Goal: Task Accomplishment & Management: Manage account settings

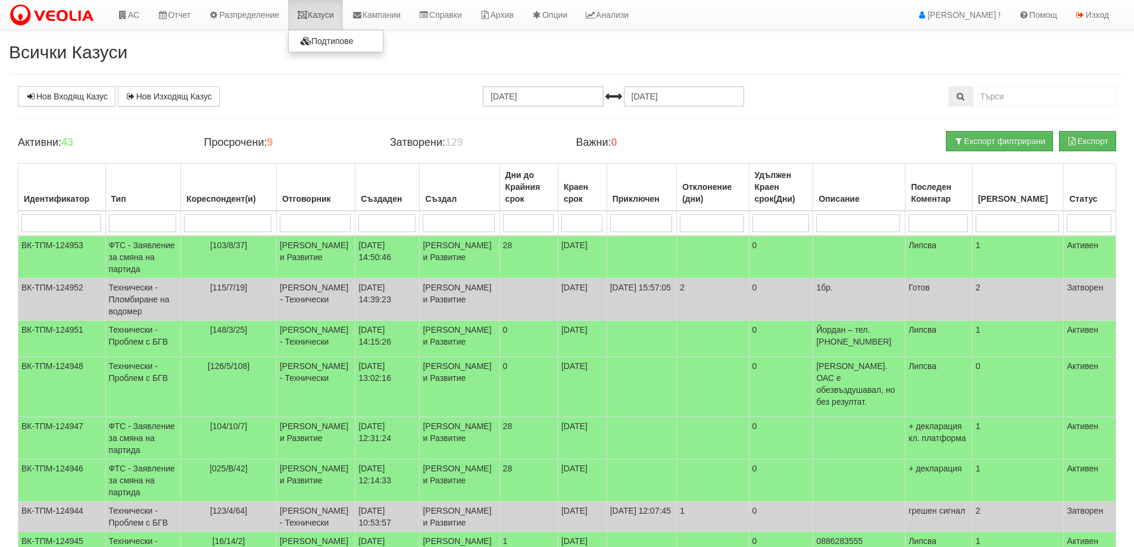
click at [331, 7] on link "Казуси" at bounding box center [315, 15] width 55 height 30
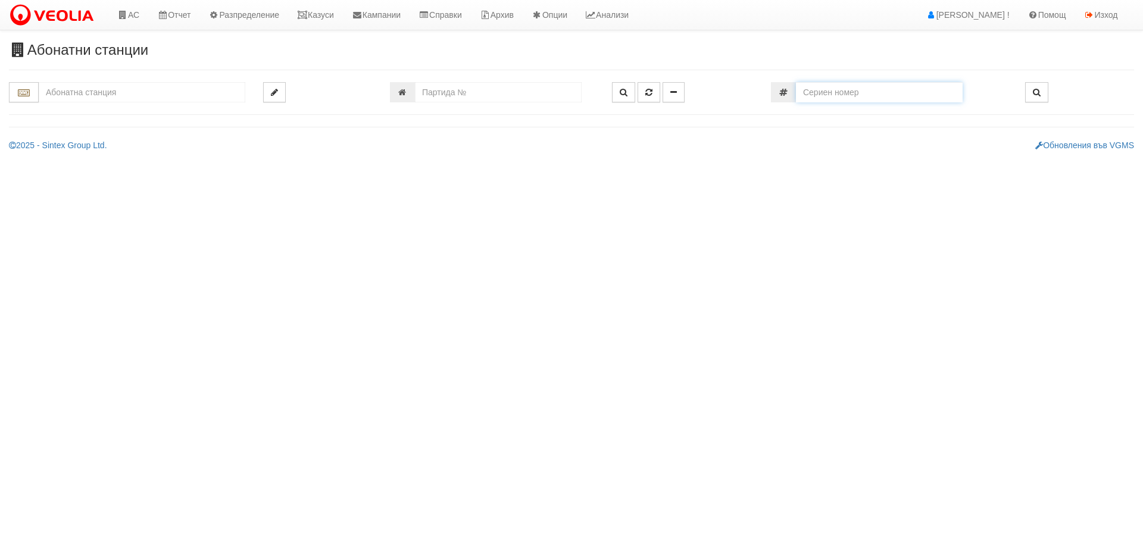
click at [844, 96] on input "number" at bounding box center [879, 92] width 167 height 20
type input "62314462"
type input "150/7 - "[PERSON_NAME] [GEOGRAPHIC_DATA] " ЕАД"
type input "15487"
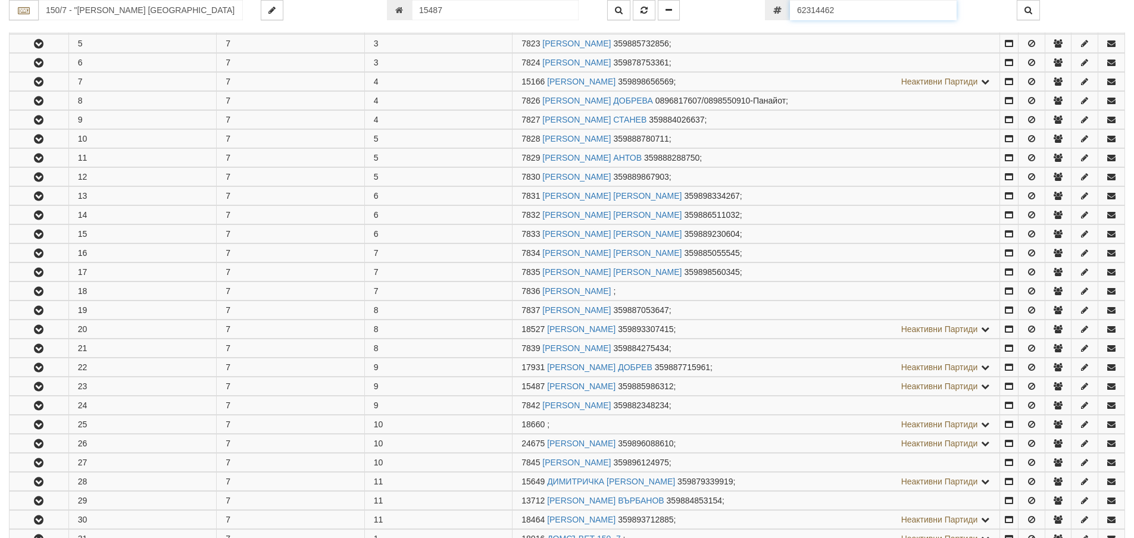
scroll to position [607, 0]
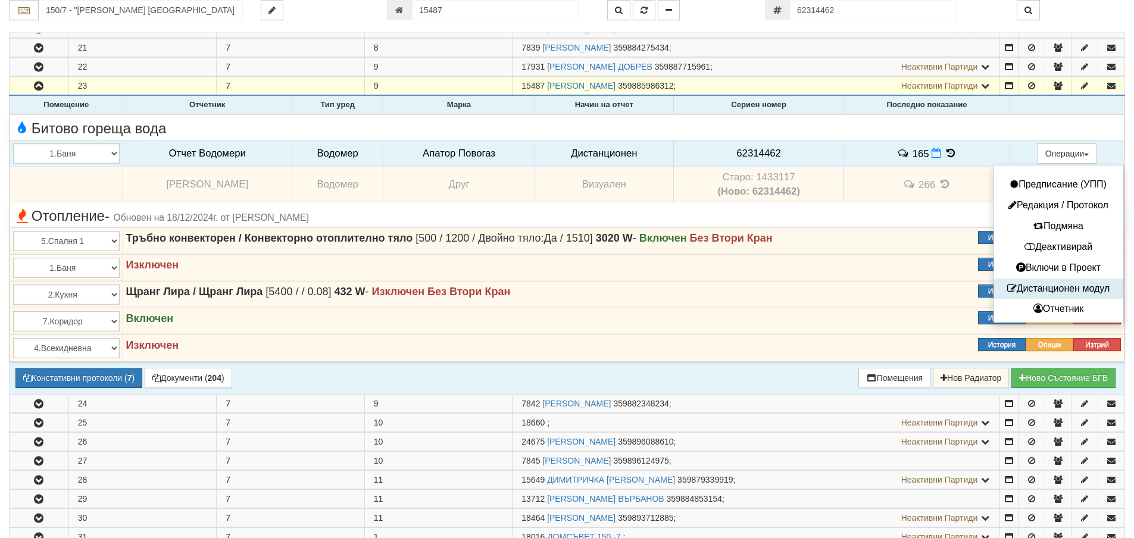
click at [1068, 288] on button "Дистанционен модул" at bounding box center [1059, 289] width 124 height 15
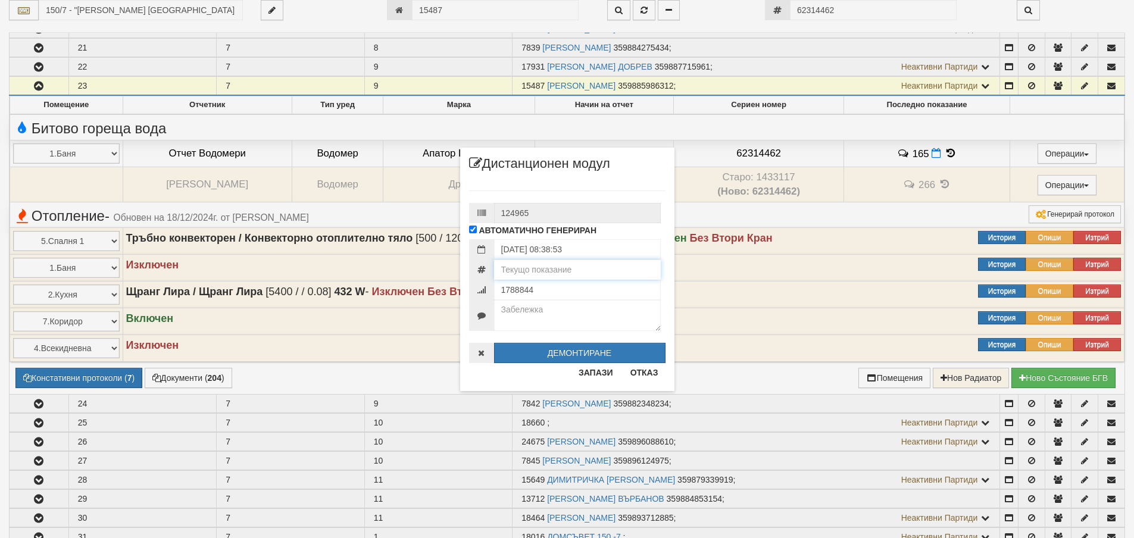
click at [579, 267] on input "number" at bounding box center [577, 270] width 167 height 20
type input "185"
click at [589, 293] on input "1788844" at bounding box center [577, 290] width 167 height 20
click at [599, 354] on button "ДЕМОНТИРАНЕ" at bounding box center [579, 353] width 171 height 20
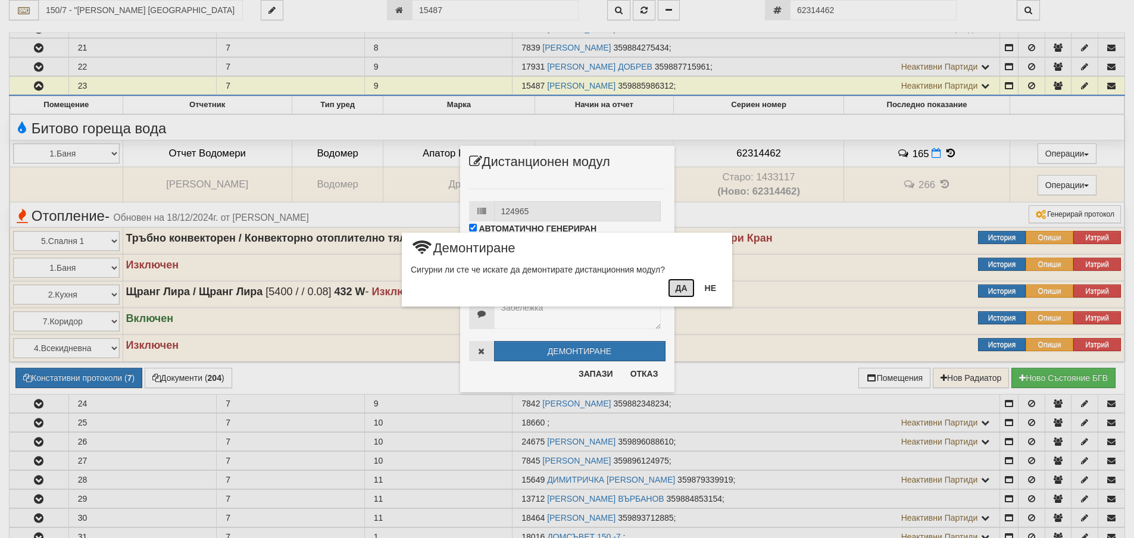
click at [675, 292] on button "Да" at bounding box center [681, 288] width 26 height 19
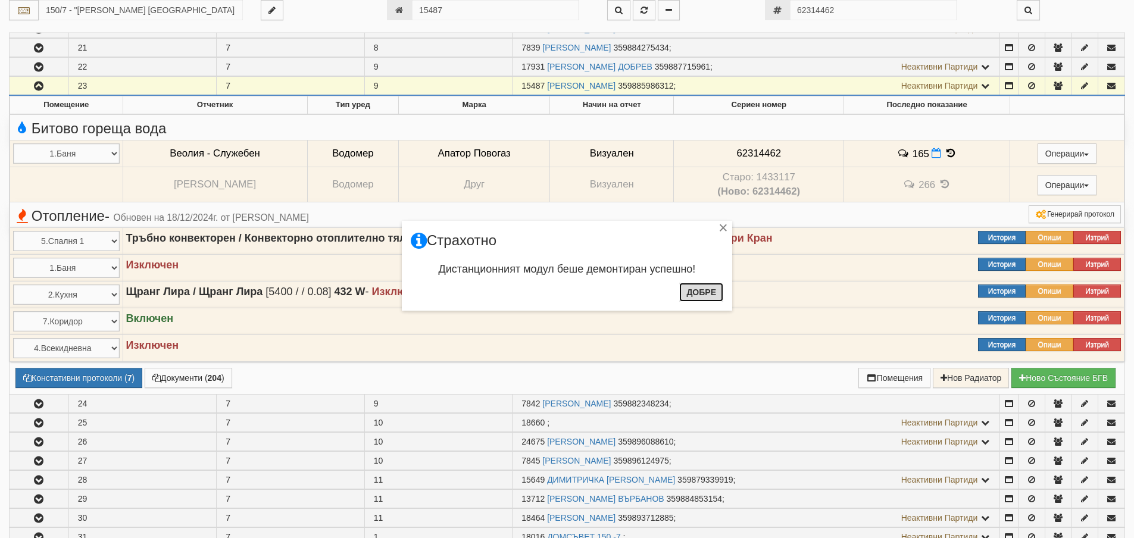
click at [700, 292] on button "Добре" at bounding box center [701, 292] width 44 height 19
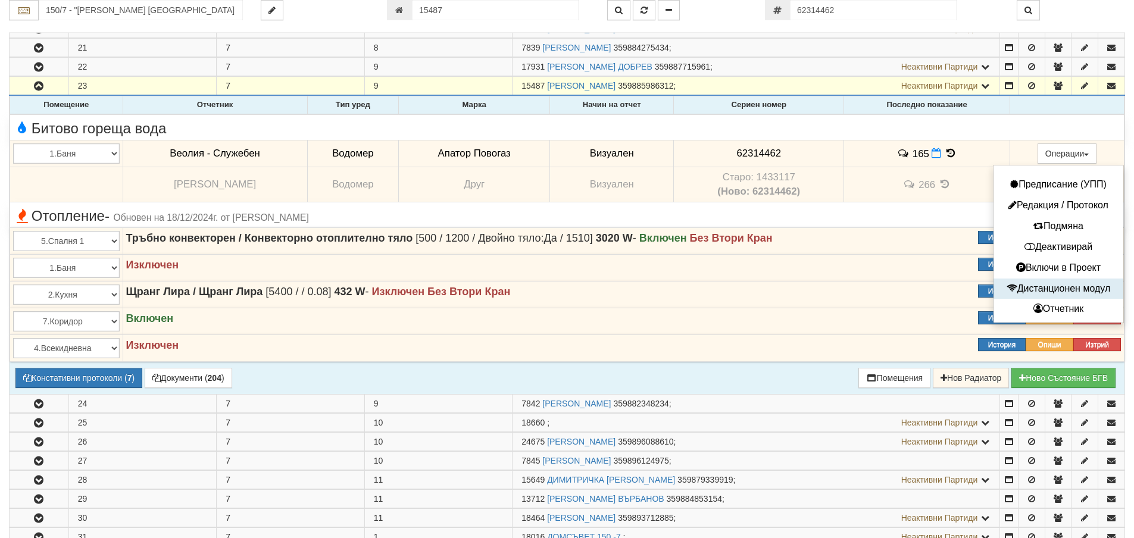
click at [1069, 294] on button "Дистанционен модул" at bounding box center [1059, 289] width 124 height 15
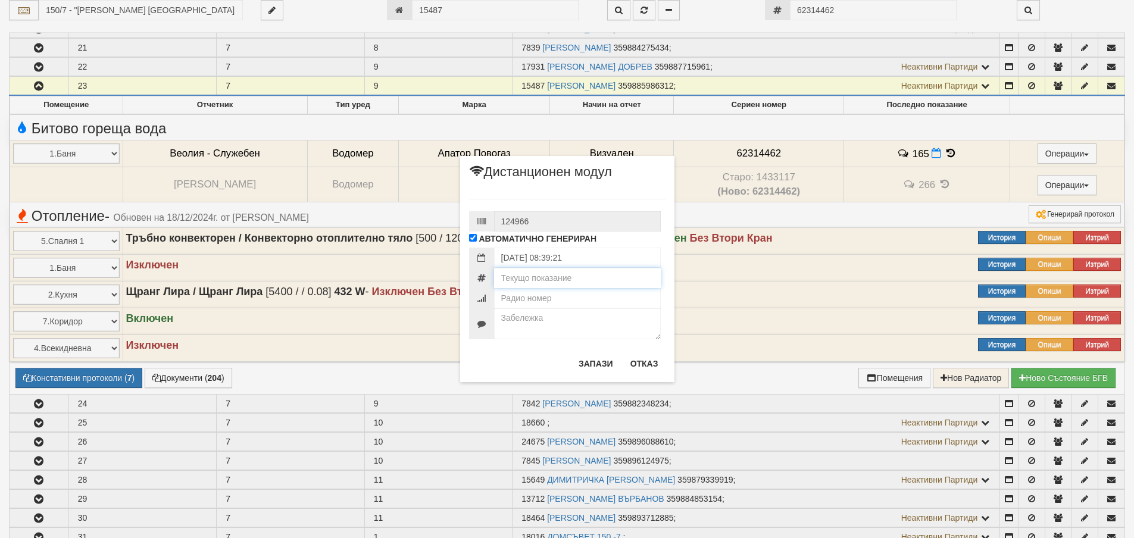
click at [545, 282] on input "number" at bounding box center [577, 278] width 167 height 20
type input "185"
click at [542, 300] on input "number" at bounding box center [577, 298] width 167 height 20
type input "7268789"
click at [599, 361] on button "Запази" at bounding box center [596, 363] width 49 height 19
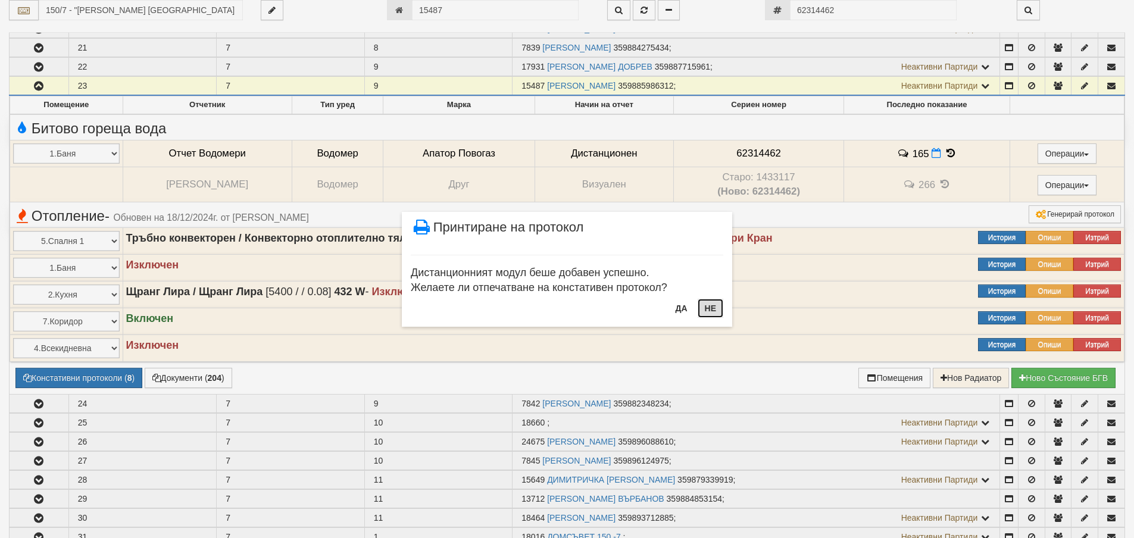
click at [710, 310] on button "Не" at bounding box center [711, 308] width 26 height 19
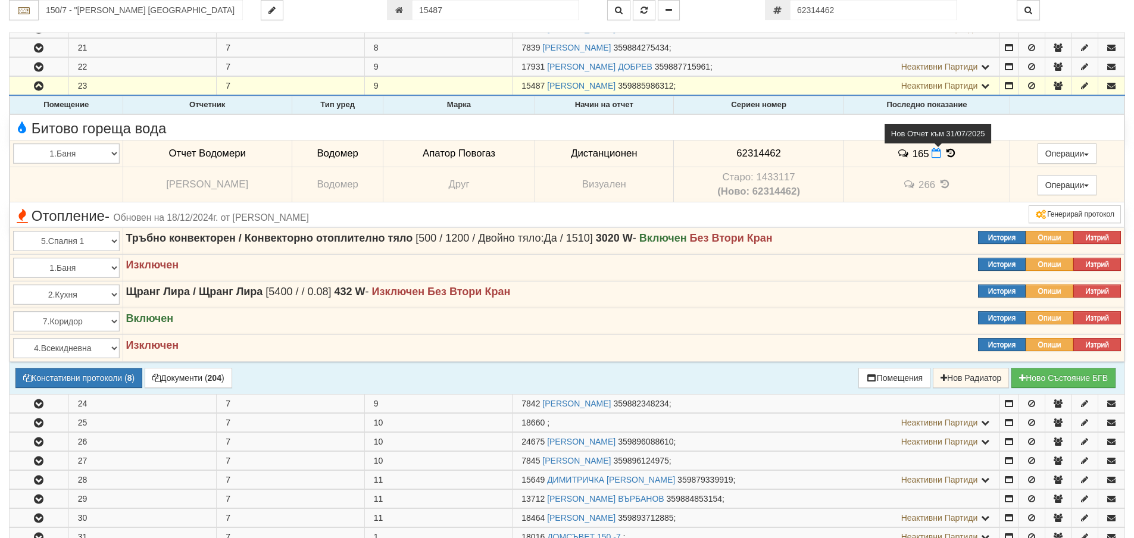
click at [932, 154] on icon at bounding box center [937, 153] width 10 height 10
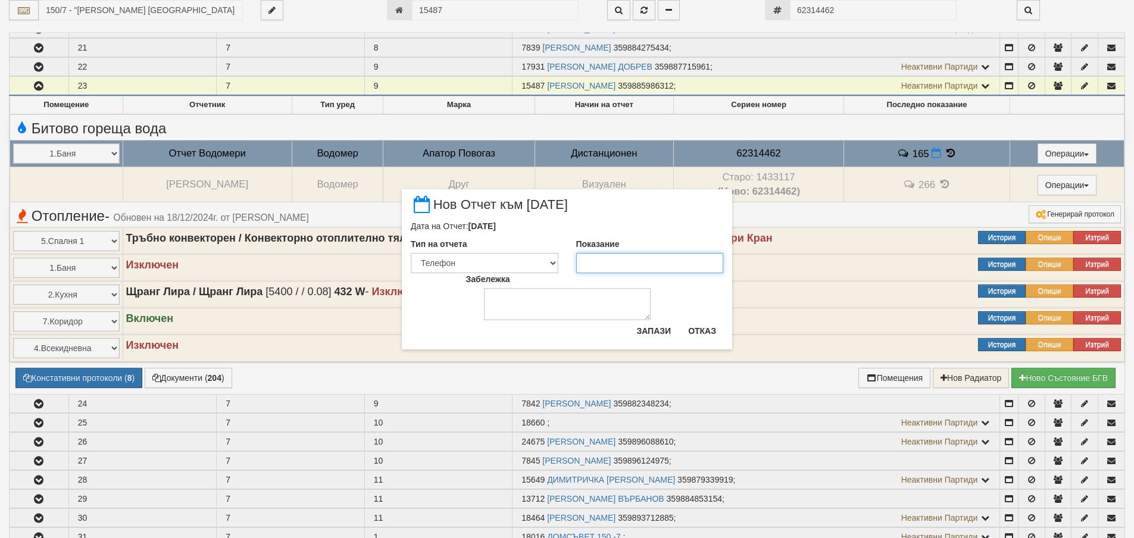
click at [619, 261] on input "Показание" at bounding box center [650, 263] width 148 height 20
click at [496, 266] on select "Визуален Телефон Бележка Неосигурен достъп Самоотчет Служебно Дистанционен" at bounding box center [485, 263] width 148 height 20
click at [498, 268] on select "Визуален Телефон Бележка Неосигурен достъп Самоотчет Служебно Дистанционен" at bounding box center [485, 263] width 148 height 20
select select "89c75930-9bfd-e511-80be-8d5a1dced85a"
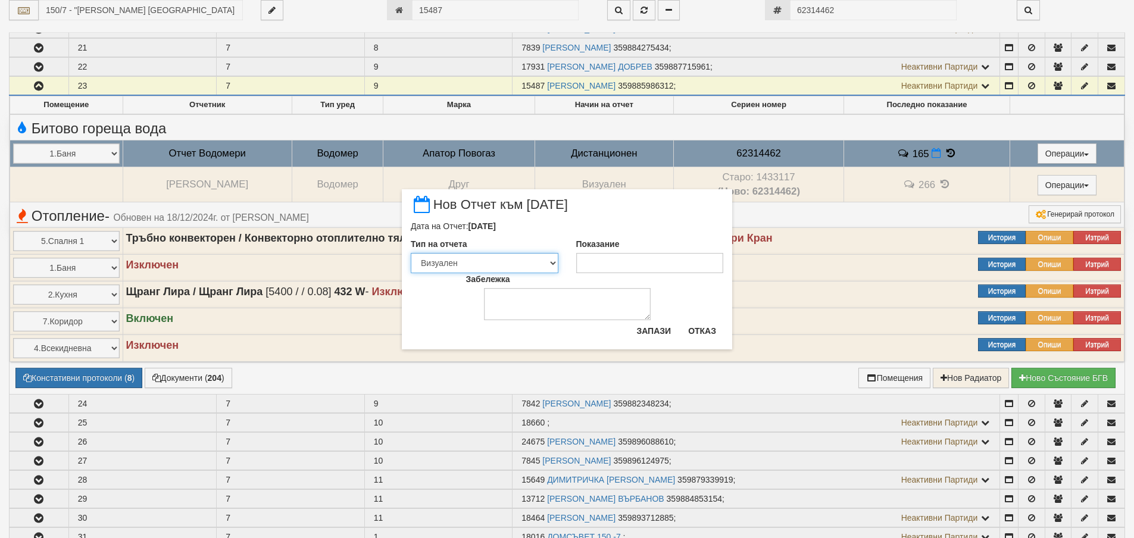
click at [411, 253] on select "Визуален Телефон Бележка Неосигурен достъп Самоотчет Служебно Дистанционен" at bounding box center [485, 263] width 148 height 20
drag, startPoint x: 577, startPoint y: 267, endPoint x: 590, endPoint y: 266, distance: 13.2
click at [578, 267] on input "Показание" at bounding box center [650, 263] width 148 height 20
type input "185"
click at [565, 298] on textarea "Забележка" at bounding box center [567, 304] width 167 height 32
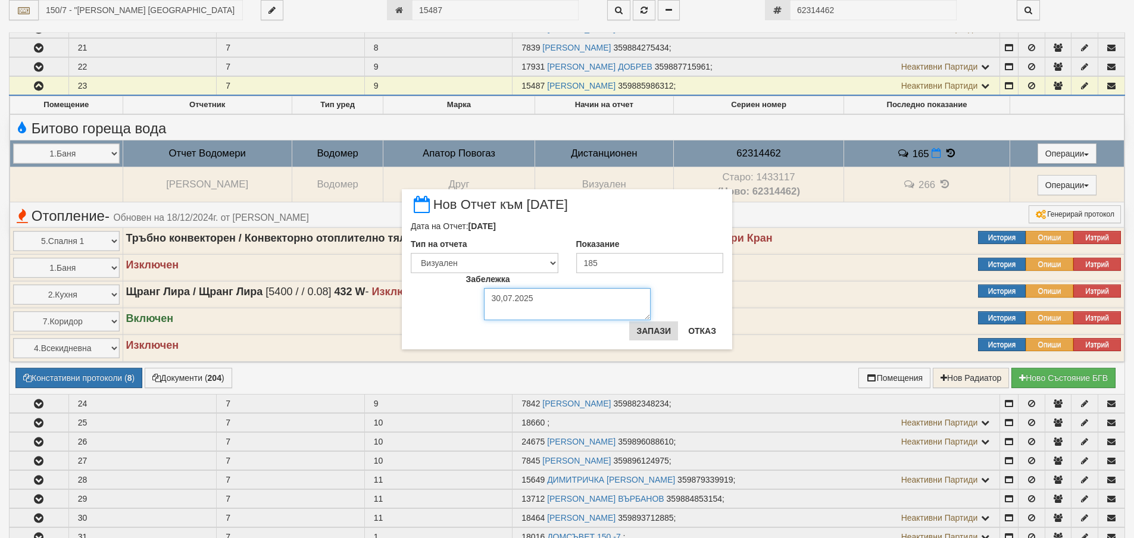
type textarea "30,07.2025"
click at [657, 340] on button "Запази" at bounding box center [653, 330] width 49 height 19
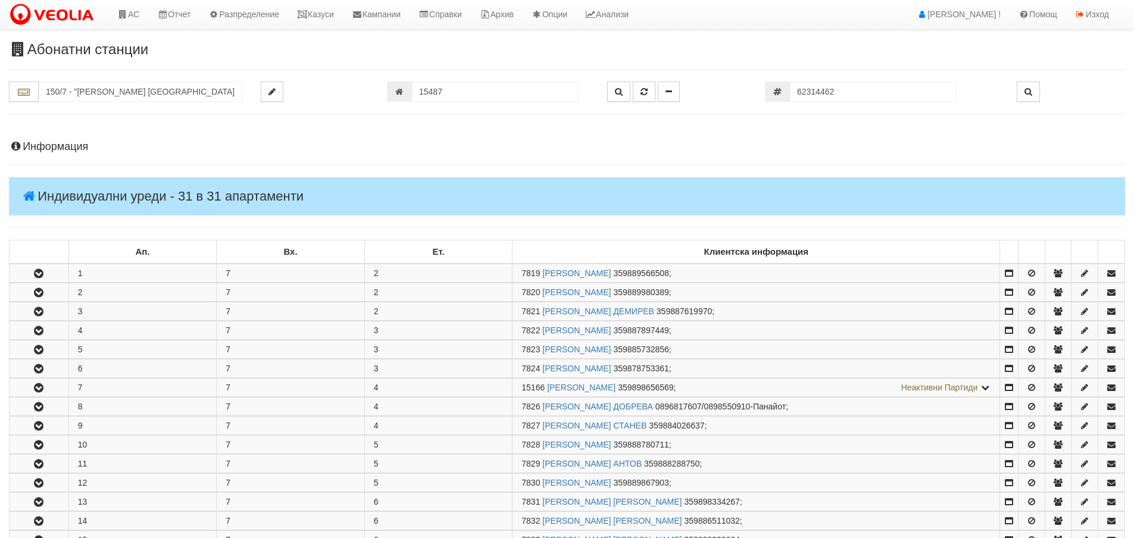
scroll to position [0, 0]
click at [61, 151] on h4 "Информация" at bounding box center [567, 148] width 1116 height 12
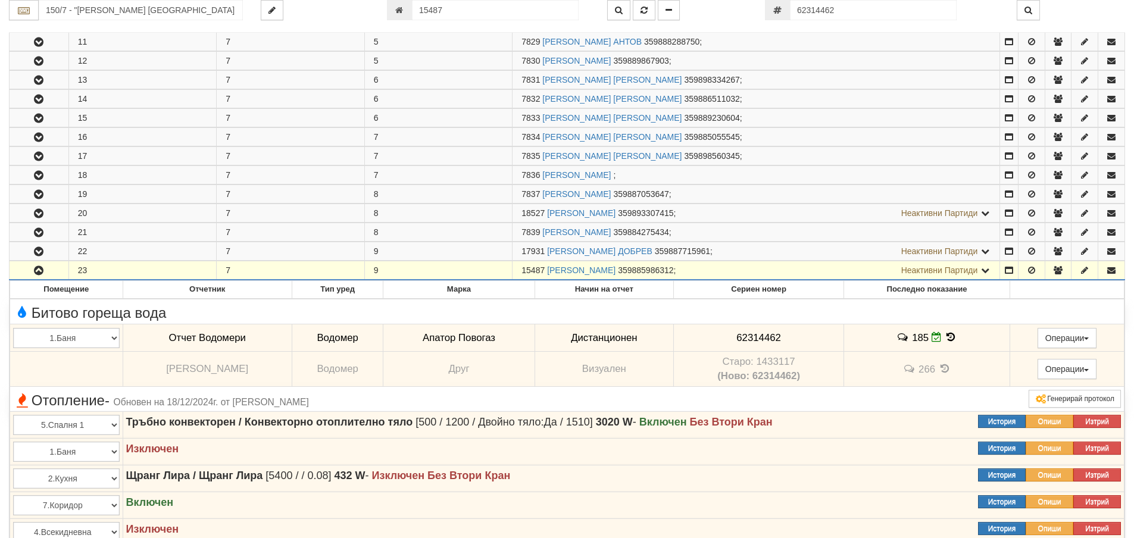
scroll to position [953, 0]
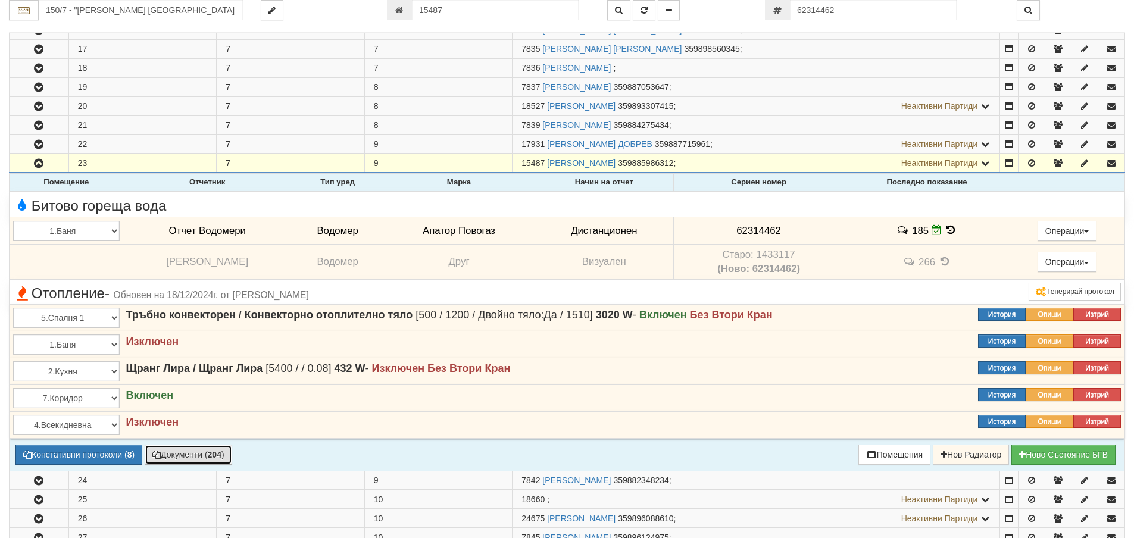
click at [153, 452] on button "Документи ( 204 )" at bounding box center [189, 455] width 88 height 20
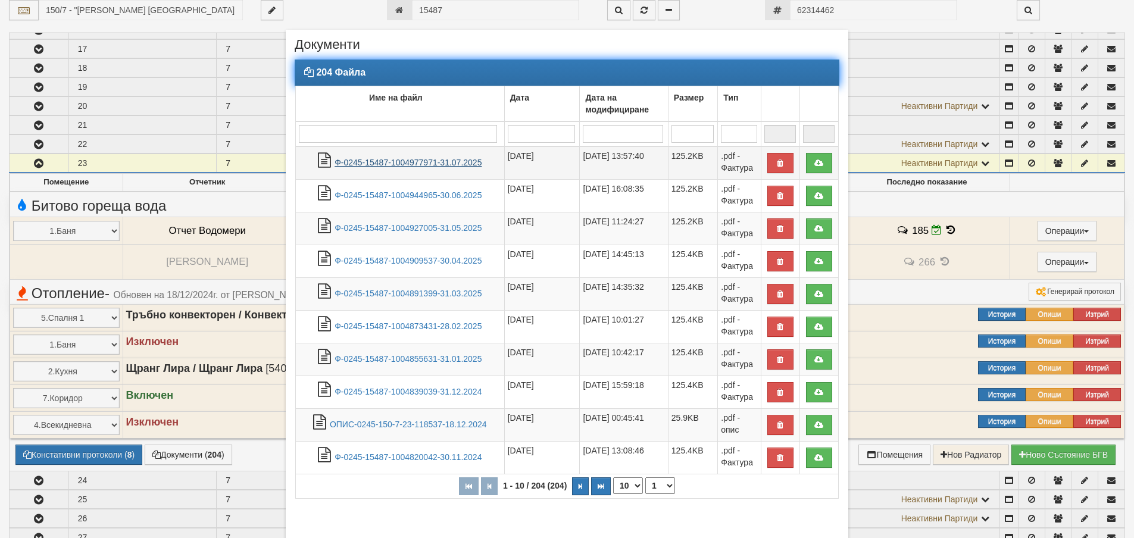
click at [440, 160] on link "Ф-0245-15487-1004977971-31.07.2025" at bounding box center [408, 163] width 147 height 10
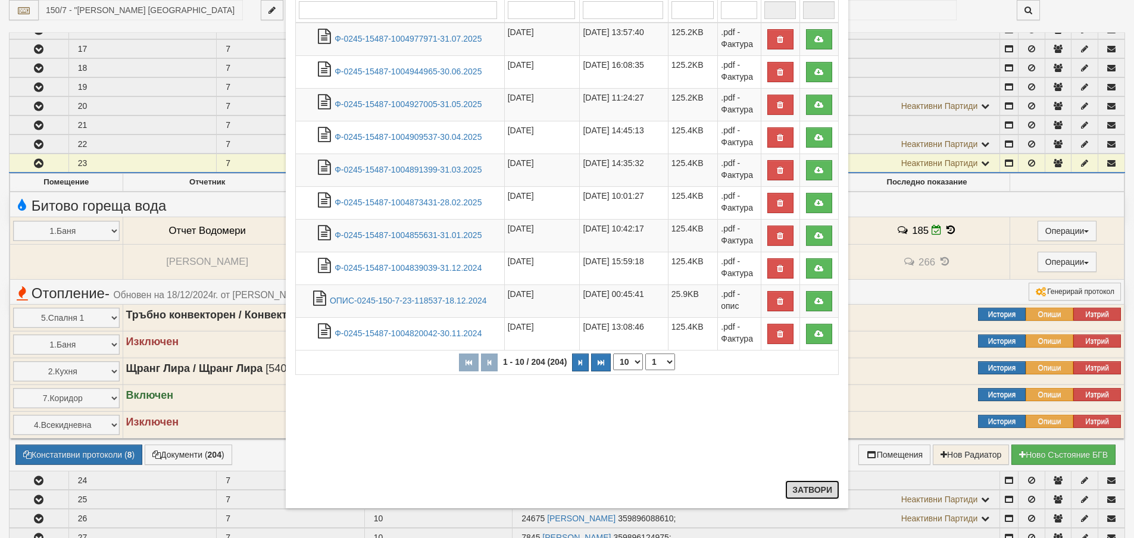
click at [828, 493] on button "Затвори" at bounding box center [812, 489] width 54 height 19
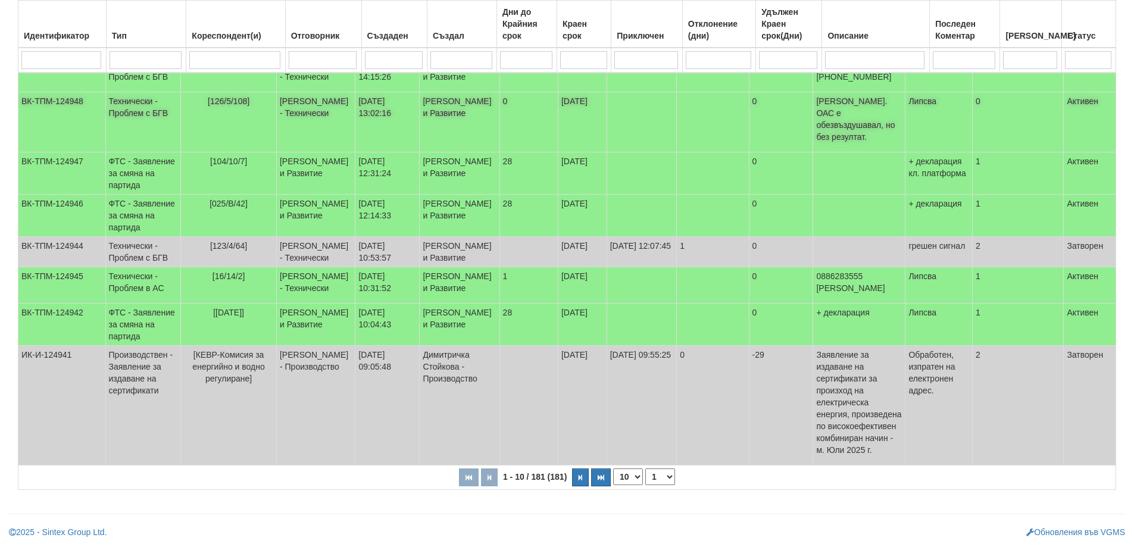
scroll to position [360, 0]
click at [626, 482] on select "10 20 30 40" at bounding box center [628, 477] width 30 height 17
select select "30"
click at [616, 485] on select "10 20 30 40" at bounding box center [628, 477] width 30 height 17
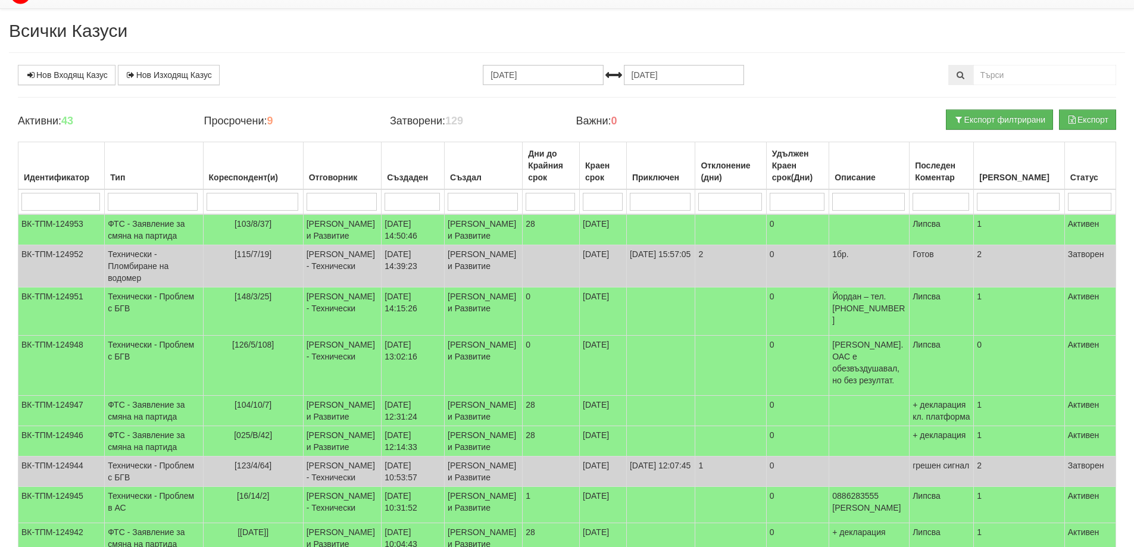
scroll to position [0, 0]
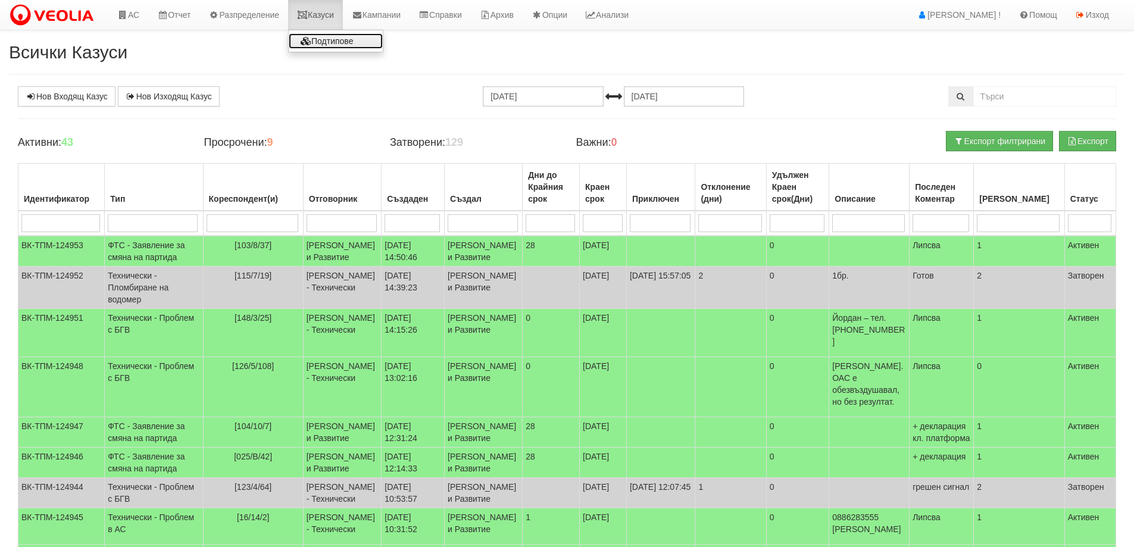
click at [331, 43] on link "Подтипове" at bounding box center [336, 40] width 94 height 15
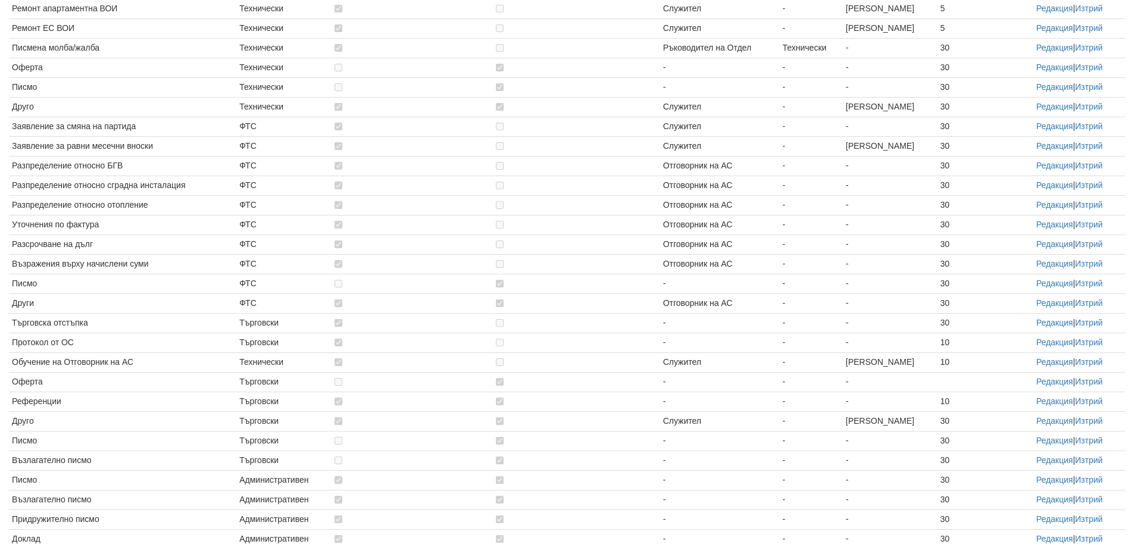
scroll to position [360, 0]
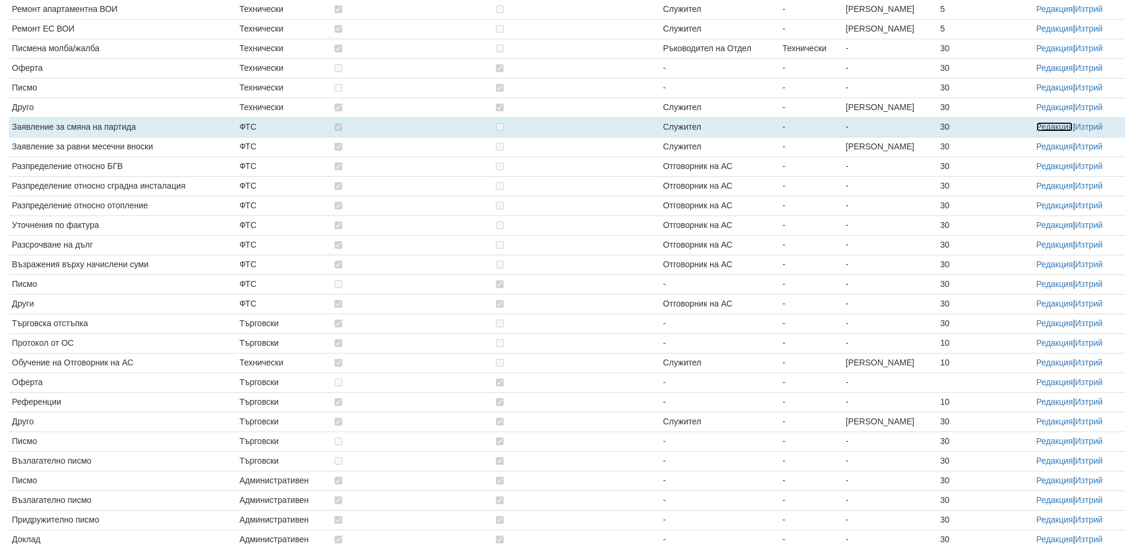
click at [1041, 127] on link "Редакция" at bounding box center [1054, 127] width 37 height 10
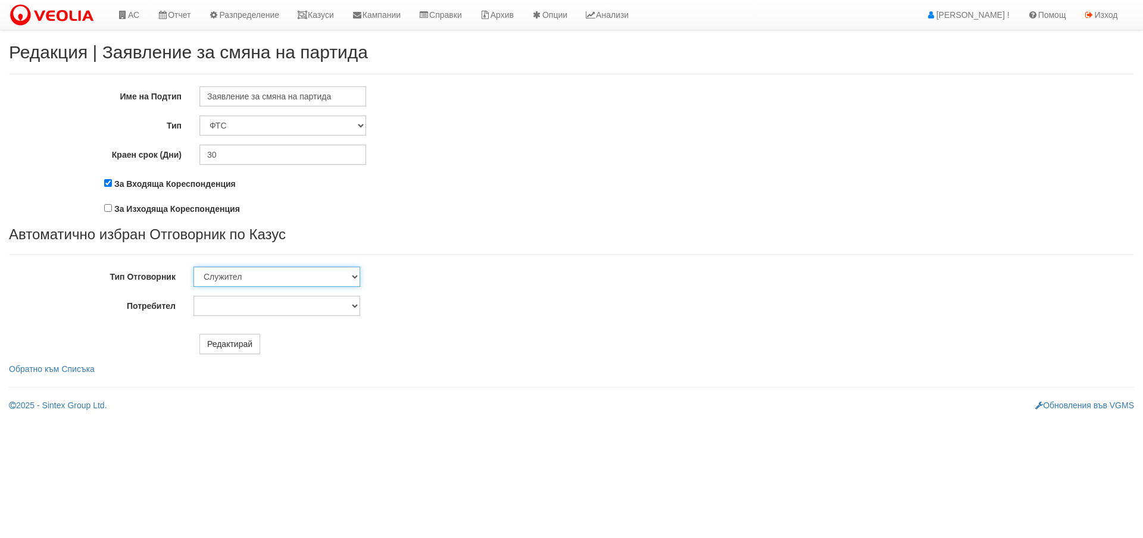
click at [340, 278] on select "Избери Тип Отговорник Отговорник на АС Ръководител на Отдел Служител" at bounding box center [276, 277] width 167 height 20
click at [320, 310] on select "Недко Тодоров Иво Иванов Дончо Дончев Младен Димитров Катерина Димитрова Диляна…" at bounding box center [276, 306] width 167 height 20
select select "87ccb104-d615-4da1-a185-5b0b3272da1a"
click at [193, 296] on select "Недко Тодоров Иво Иванов Дончо Дончев Младен Димитров Катерина Димитрова Диляна…" at bounding box center [276, 306] width 167 height 20
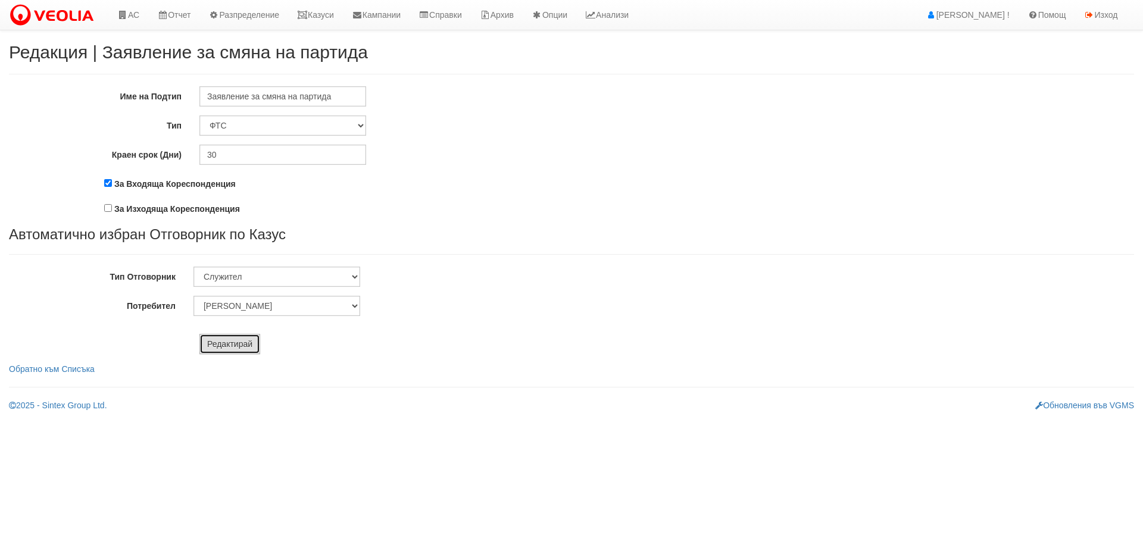
click at [220, 344] on input "Редактирай" at bounding box center [229, 344] width 61 height 20
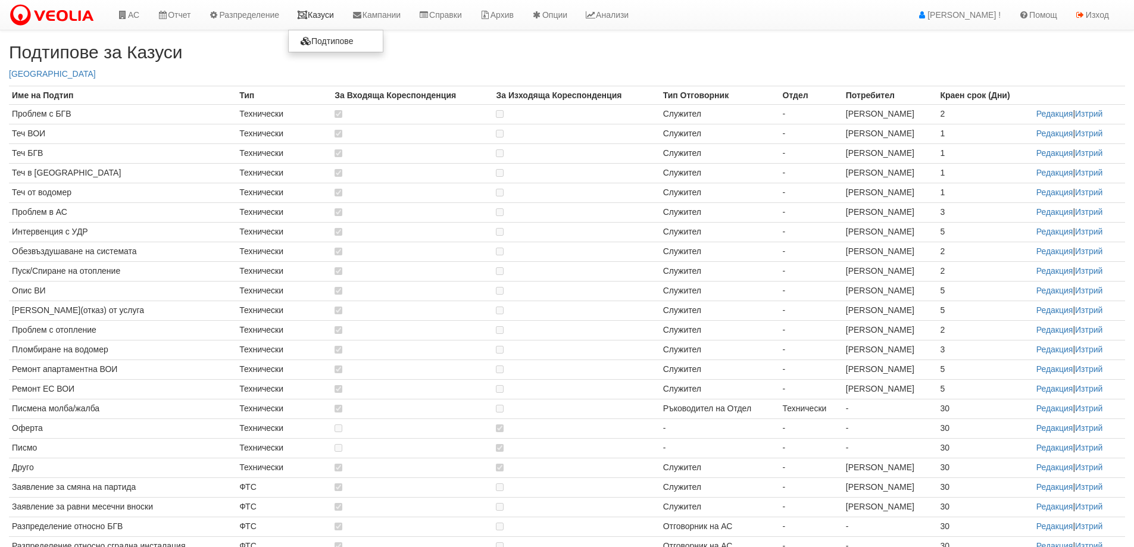
click at [336, 13] on link "Казуси" at bounding box center [315, 15] width 55 height 30
